Goal: Navigation & Orientation: Find specific page/section

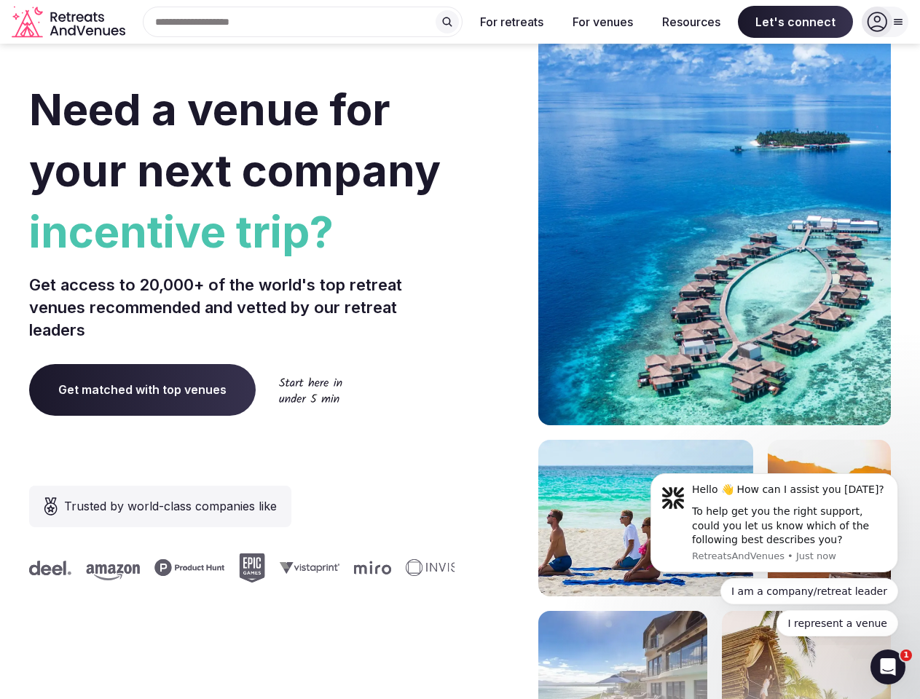
click at [460, 350] on div "Need a venue for your next company incentive trip? Get access to 20,000+ of the…" at bounding box center [460, 436] width 862 height 878
click at [303, 22] on div "Search Popular Destinations [GEOGRAPHIC_DATA], [GEOGRAPHIC_DATA] [GEOGRAPHIC_DA…" at bounding box center [296, 22] width 331 height 31
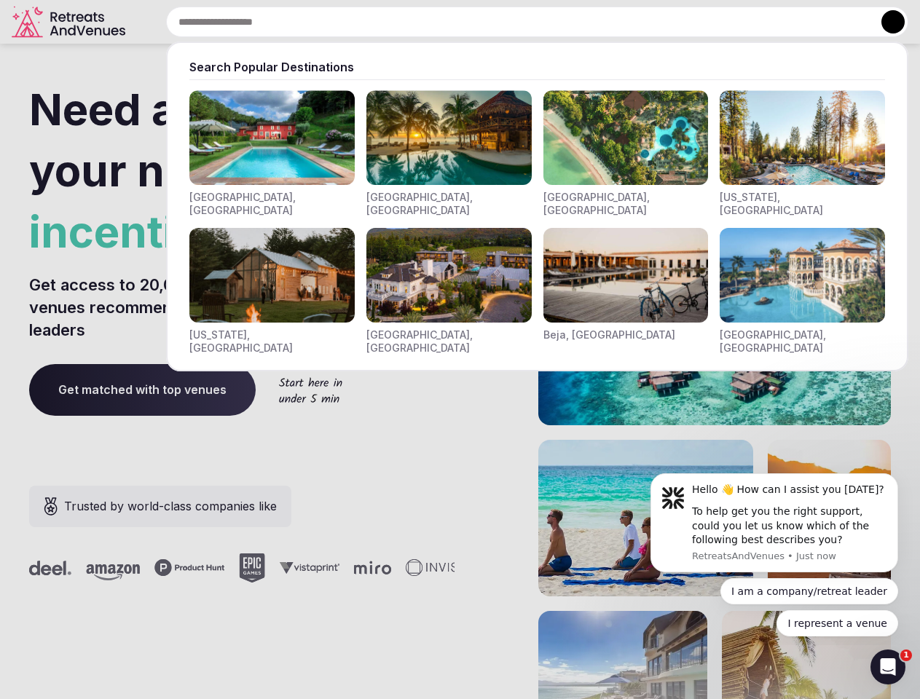
click at [447, 22] on input "text" at bounding box center [537, 22] width 742 height 31
click at [512, 22] on input "text" at bounding box center [537, 22] width 742 height 31
click at [602, 22] on input "text" at bounding box center [537, 22] width 742 height 31
click at [691, 22] on input "text" at bounding box center [537, 22] width 742 height 31
click at [795, 22] on input "text" at bounding box center [537, 22] width 742 height 31
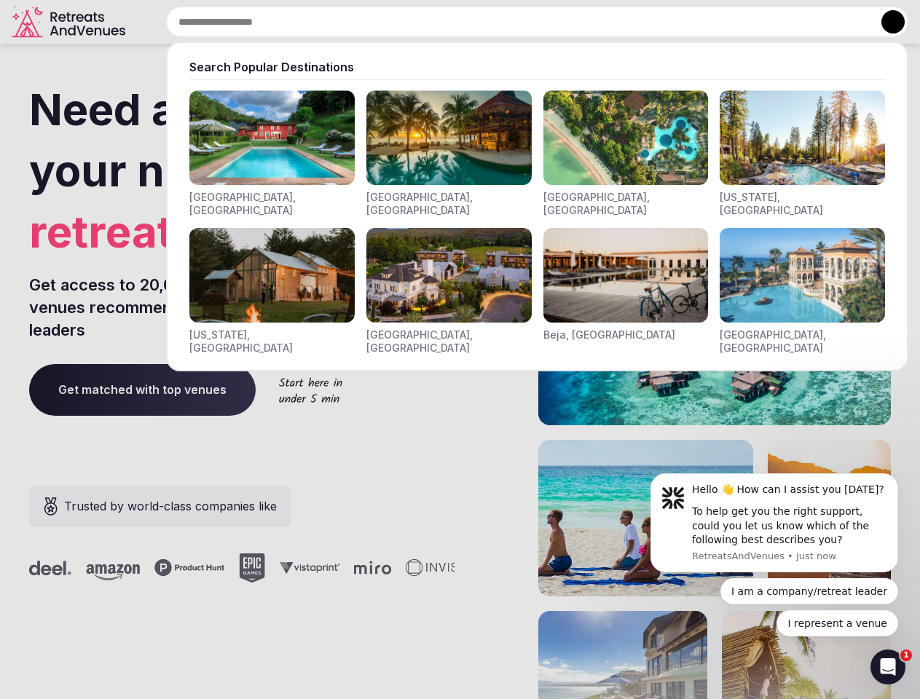
click at [885, 22] on button at bounding box center [892, 21] width 23 height 23
click at [774, 523] on div "To help get you the right support, could you let us know which of the following…" at bounding box center [789, 526] width 195 height 43
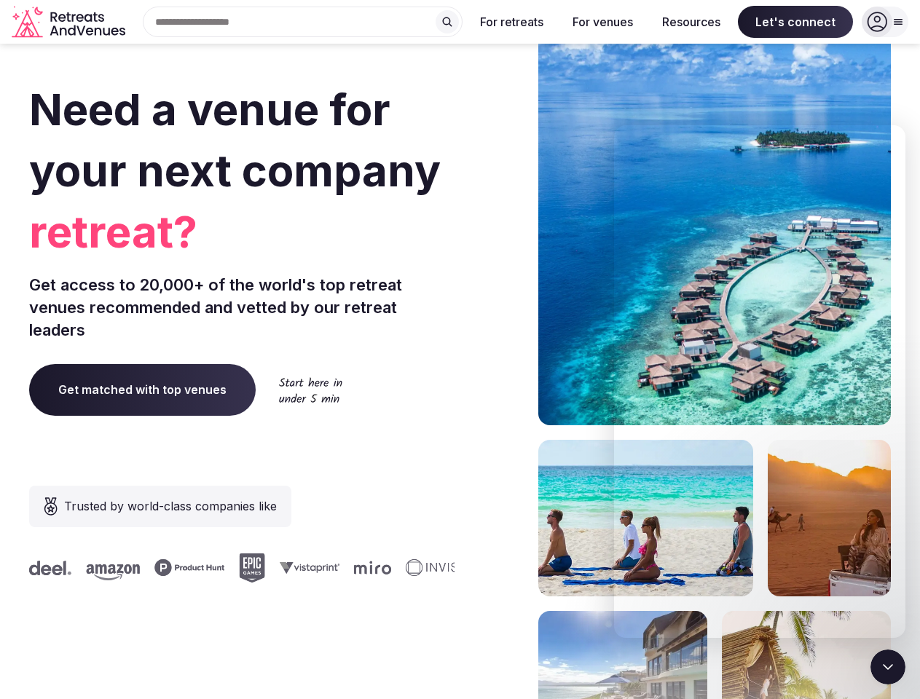
click at [901, 478] on section "Need a venue for your next company retreat? Get access to 20,000+ of the world'…" at bounding box center [460, 436] width 920 height 878
